Goal: Check status

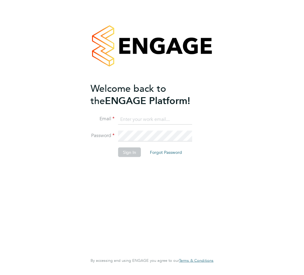
type input "allyx@rec-solutions.net"
click at [129, 153] on button "Sign In" at bounding box center [129, 152] width 23 height 10
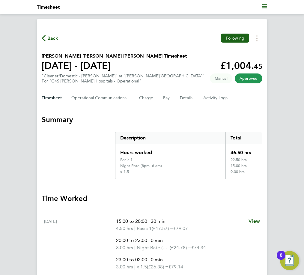
click at [51, 40] on span "Back" at bounding box center [52, 38] width 11 height 7
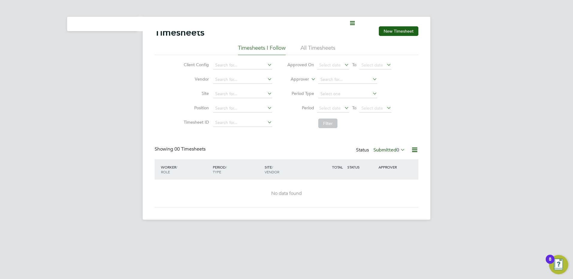
click at [304, 150] on icon at bounding box center [399, 150] width 0 height 8
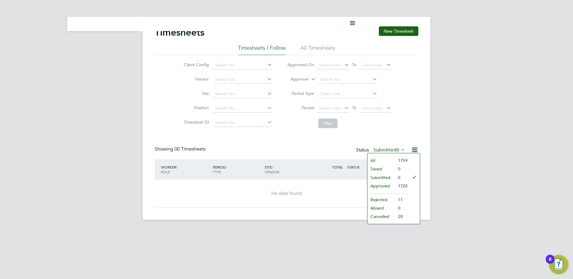
click at [304, 185] on li "Approved" at bounding box center [381, 186] width 28 height 8
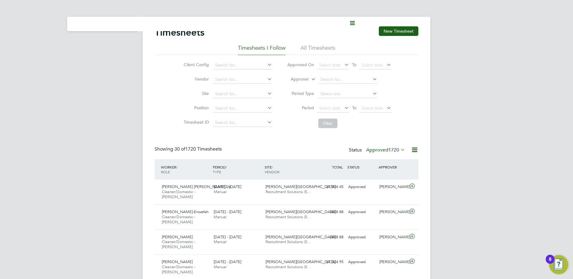
click at [304, 150] on icon at bounding box center [399, 150] width 0 height 8
click at [304, 201] on li "Rejected" at bounding box center [378, 200] width 28 height 8
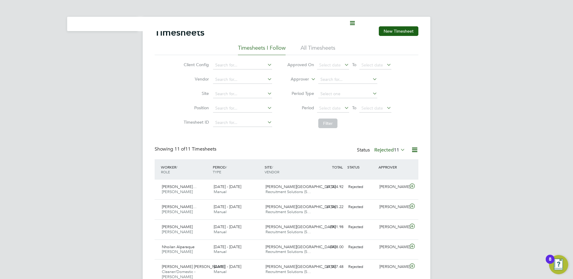
click at [304, 149] on icon at bounding box center [399, 150] width 0 height 8
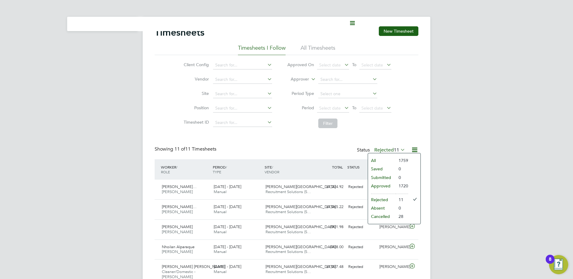
click at [304, 187] on li "Approved" at bounding box center [382, 186] width 28 height 8
